Goal: Task Accomplishment & Management: Use online tool/utility

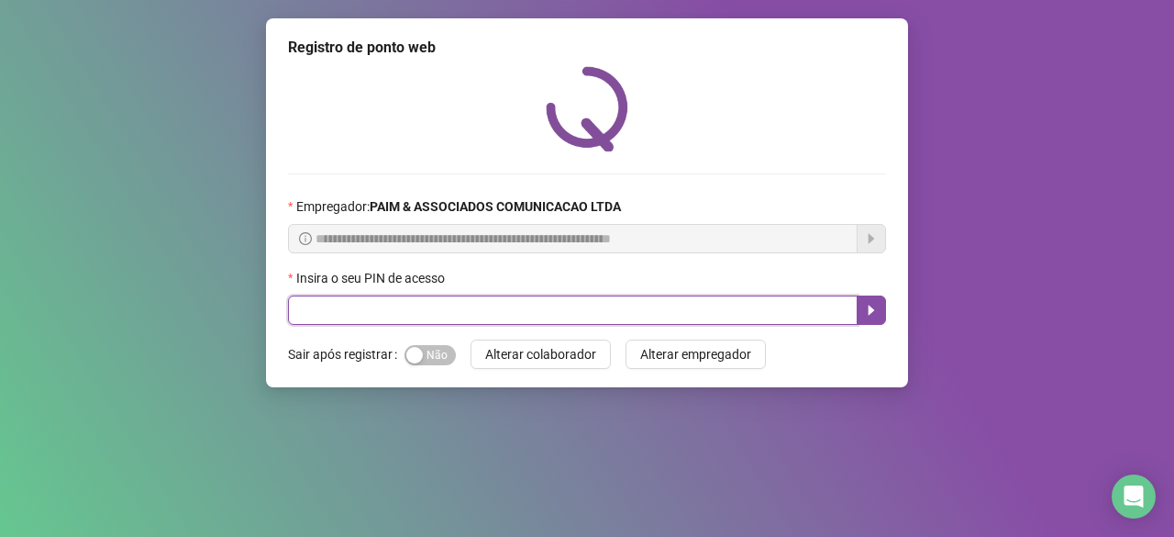
click at [383, 309] on input "text" at bounding box center [573, 309] width 570 height 29
click at [870, 319] on button "button" at bounding box center [871, 309] width 29 height 29
type input "*****"
